Goal: Transaction & Acquisition: Book appointment/travel/reservation

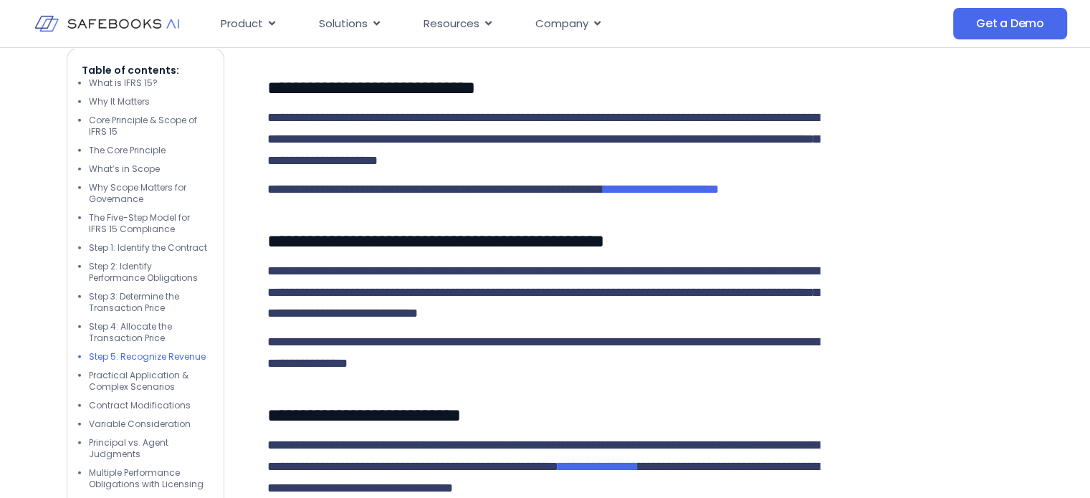
drag, startPoint x: 1096, startPoint y: 25, endPoint x: 1069, endPoint y: 180, distance: 157.0
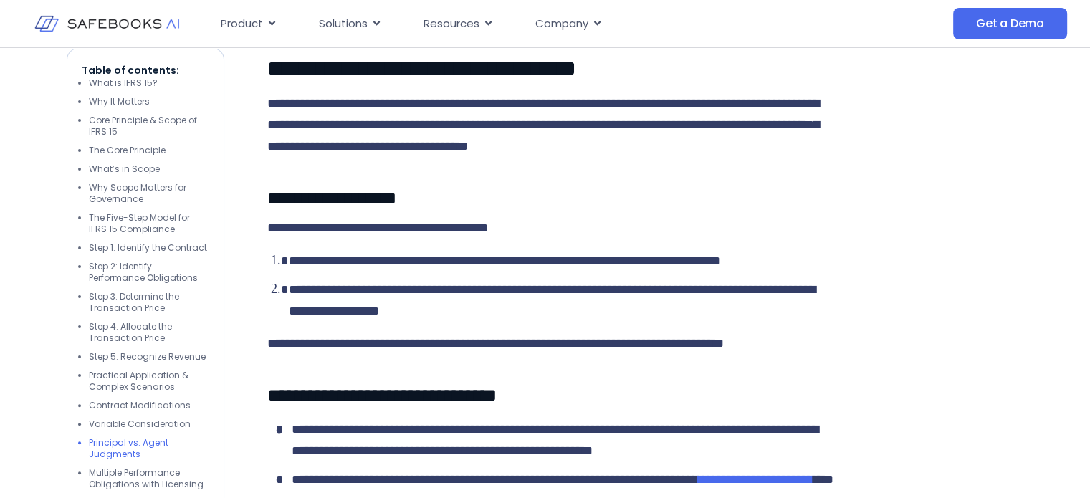
scroll to position [5813, 0]
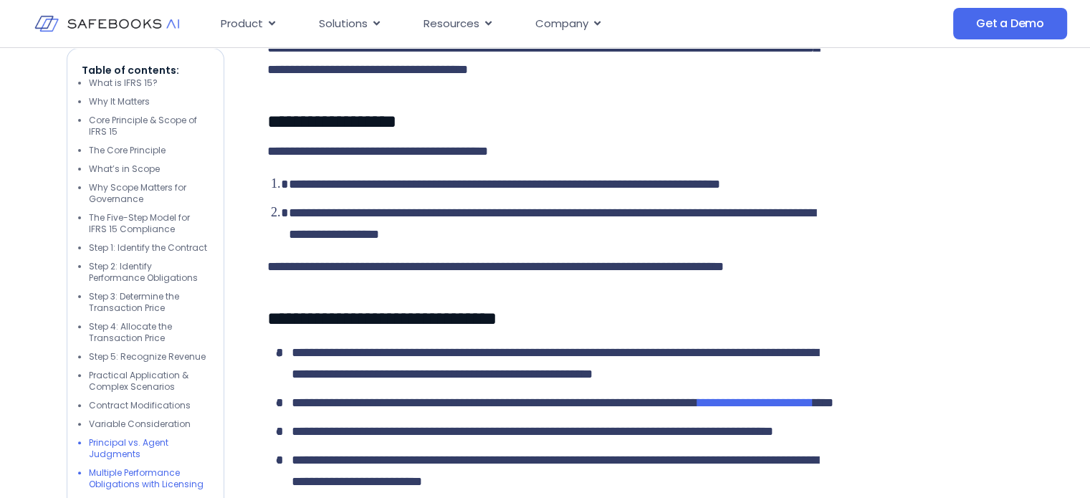
click at [111, 451] on li "Principal vs. Agent Judgments" at bounding box center [149, 448] width 120 height 23
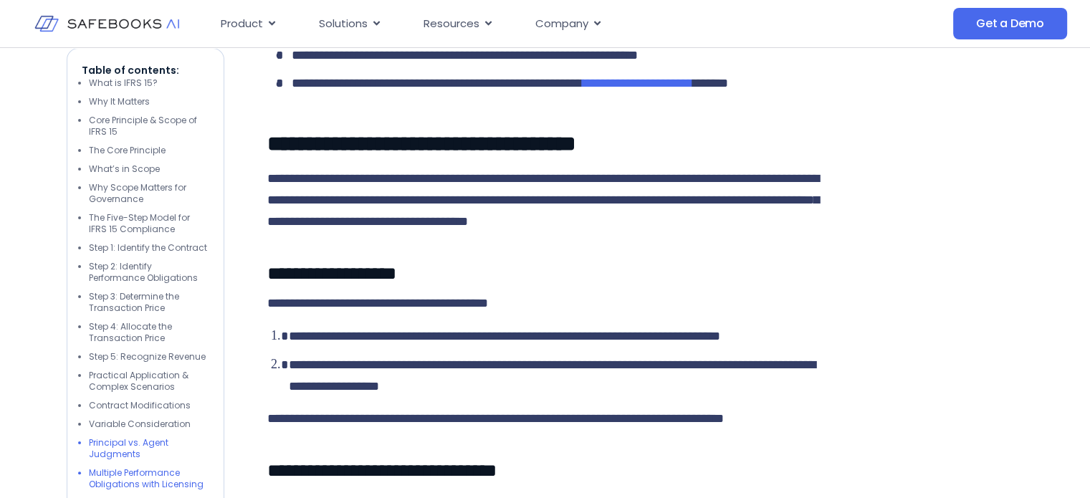
scroll to position [5647, 0]
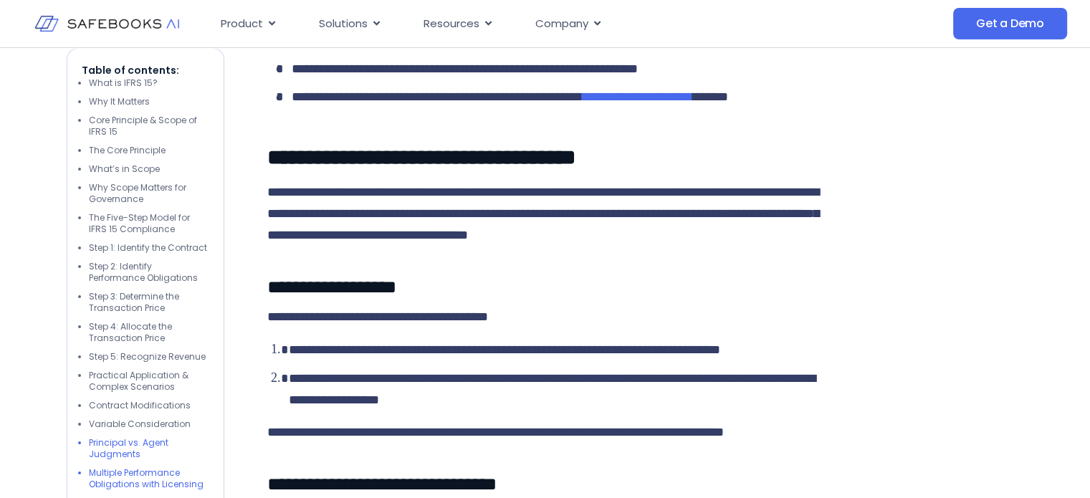
click at [118, 483] on li "Multiple Performance Obligations with Licensing" at bounding box center [149, 478] width 120 height 23
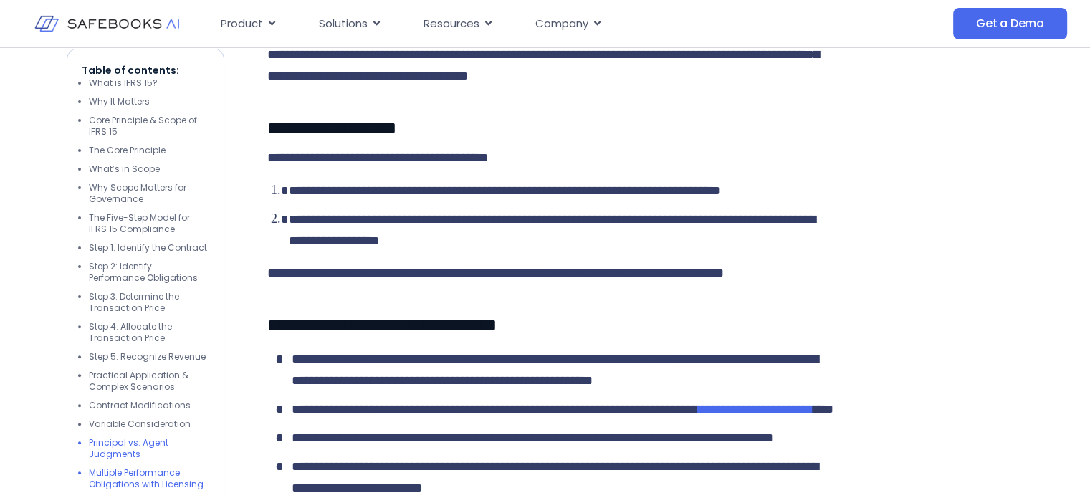
scroll to position [5822, 0]
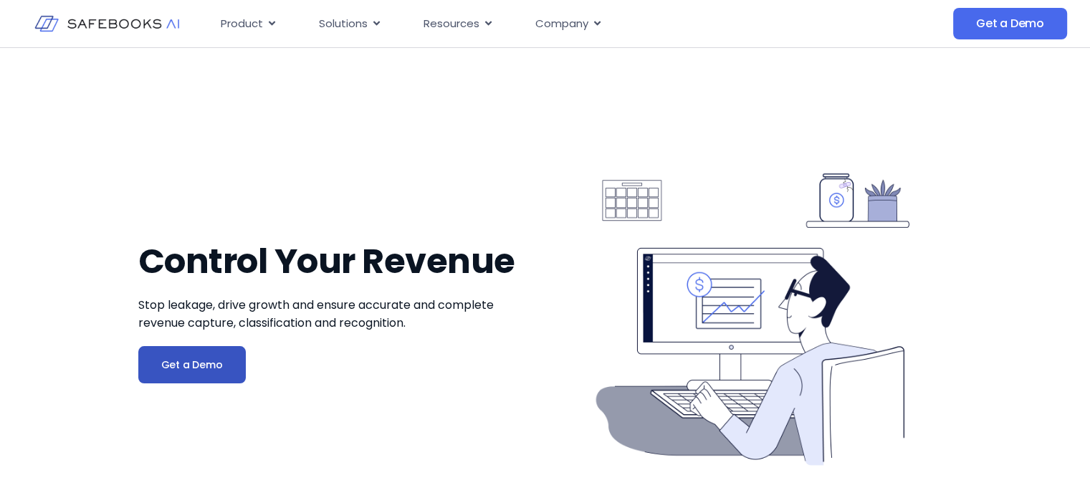
click at [183, 364] on span "Get a Demo" at bounding box center [192, 365] width 62 height 14
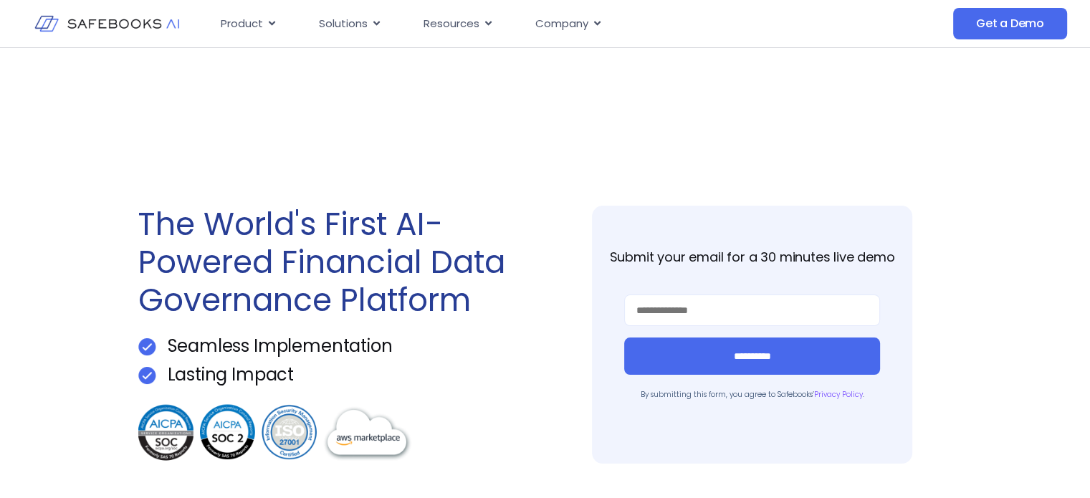
drag, startPoint x: 1097, startPoint y: 64, endPoint x: 1069, endPoint y: -64, distance: 132.0
click at [1069, 0] on html "Skip to content Product Close Product Open Product Product Platform Overview Se…" at bounding box center [545, 249] width 1090 height 498
